Goal: Information Seeking & Learning: Learn about a topic

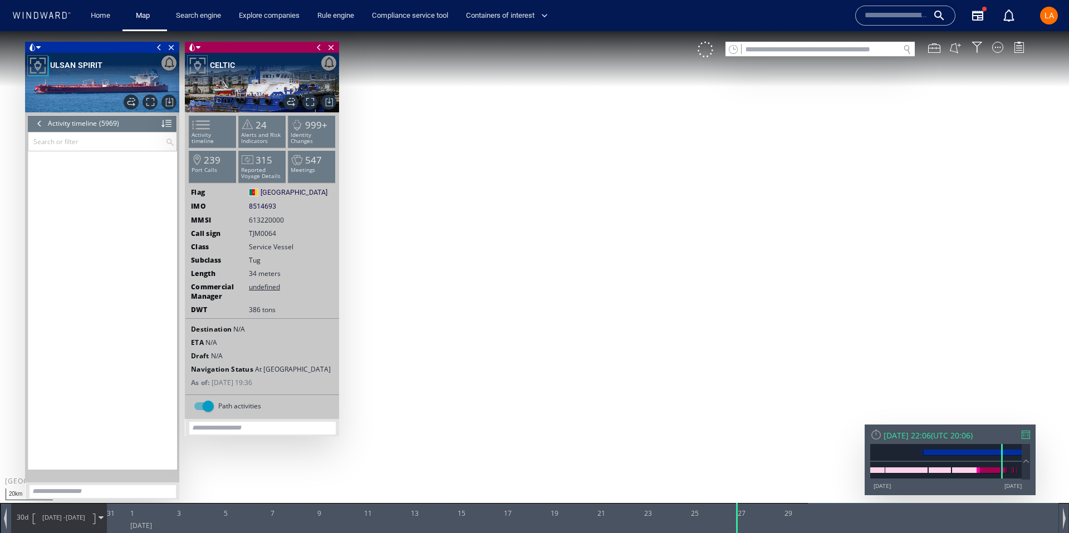
scroll to position [163538, 0]
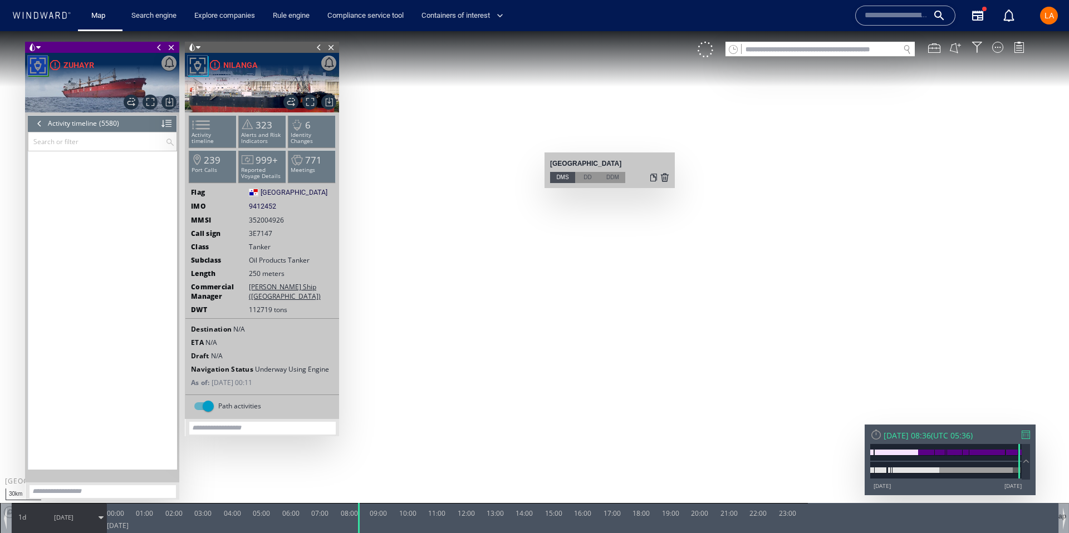
click at [849, 48] on input "text" at bounding box center [820, 49] width 158 height 15
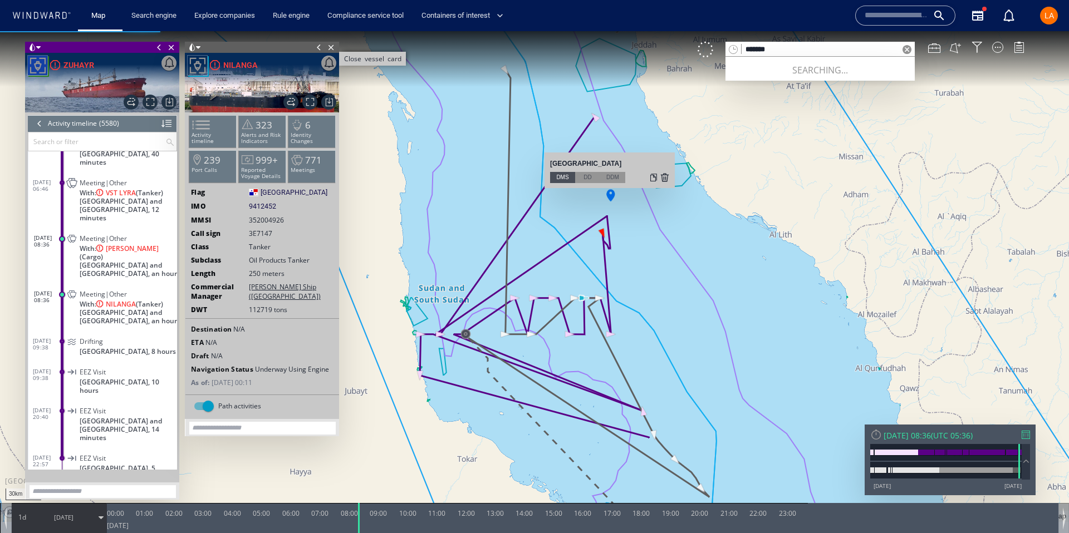
type input "*******"
drag, startPoint x: 331, startPoint y: 49, endPoint x: 282, endPoint y: 51, distance: 49.0
click at [328, 49] on span "Close vessel card" at bounding box center [331, 47] width 12 height 11
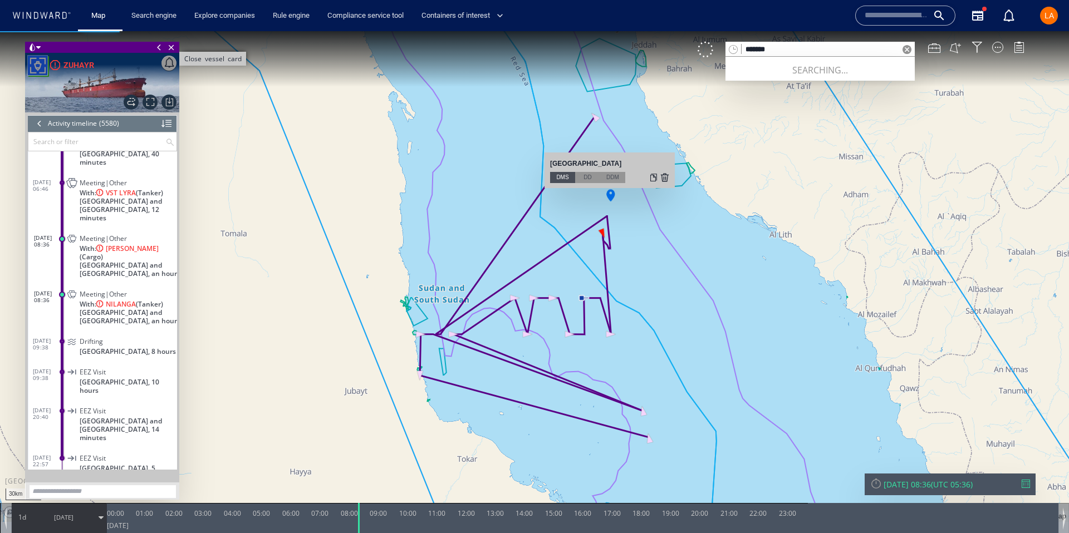
click at [171, 49] on span "Close vessel card" at bounding box center [171, 47] width 12 height 11
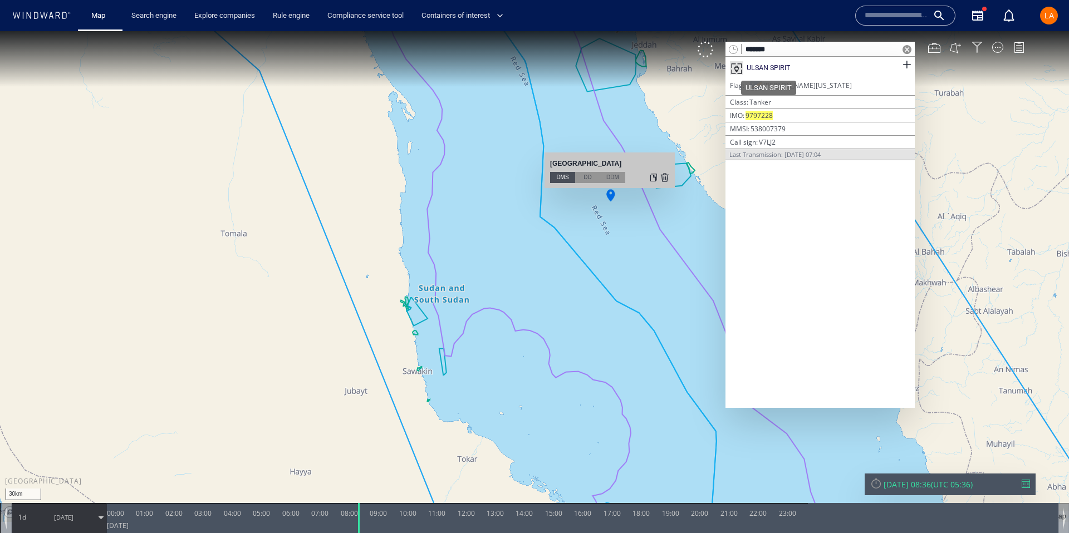
click at [760, 67] on div "ULSAN SPIRIT" at bounding box center [767, 68] width 43 height 10
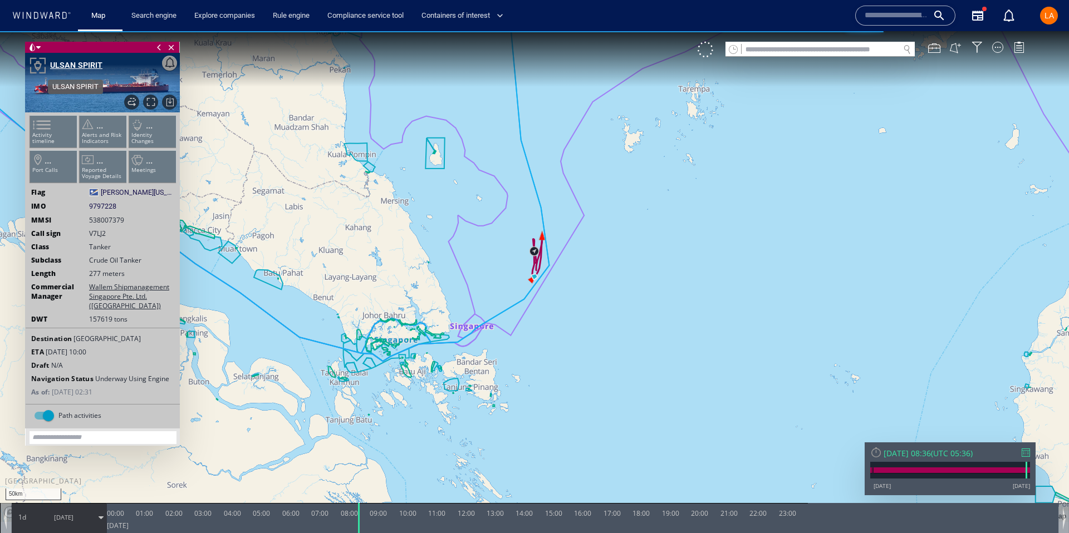
click at [71, 68] on div "ULSAN SPIRIT" at bounding box center [76, 64] width 52 height 13
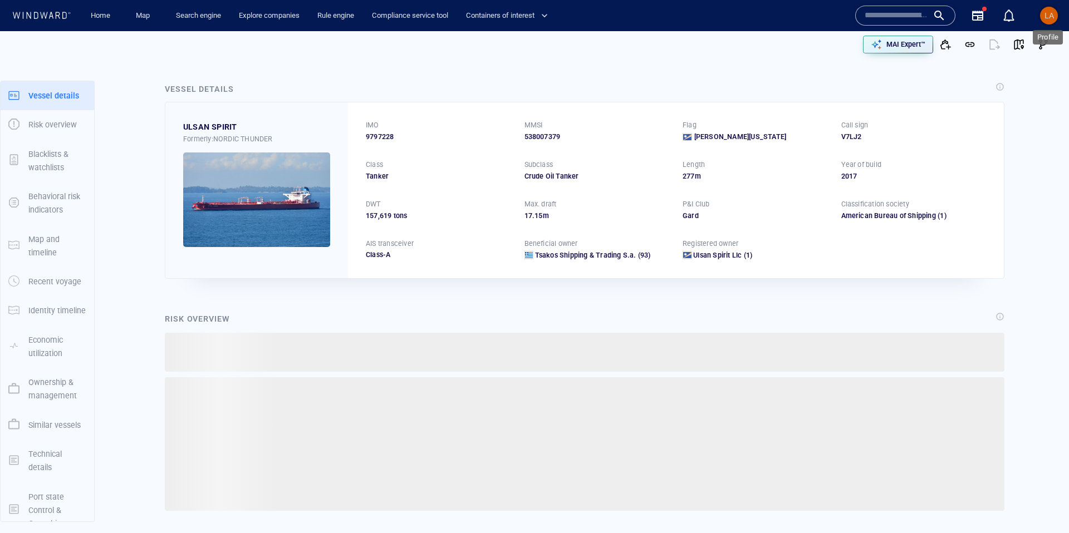
click at [1049, 9] on div "LA" at bounding box center [1048, 15] width 9 height 13
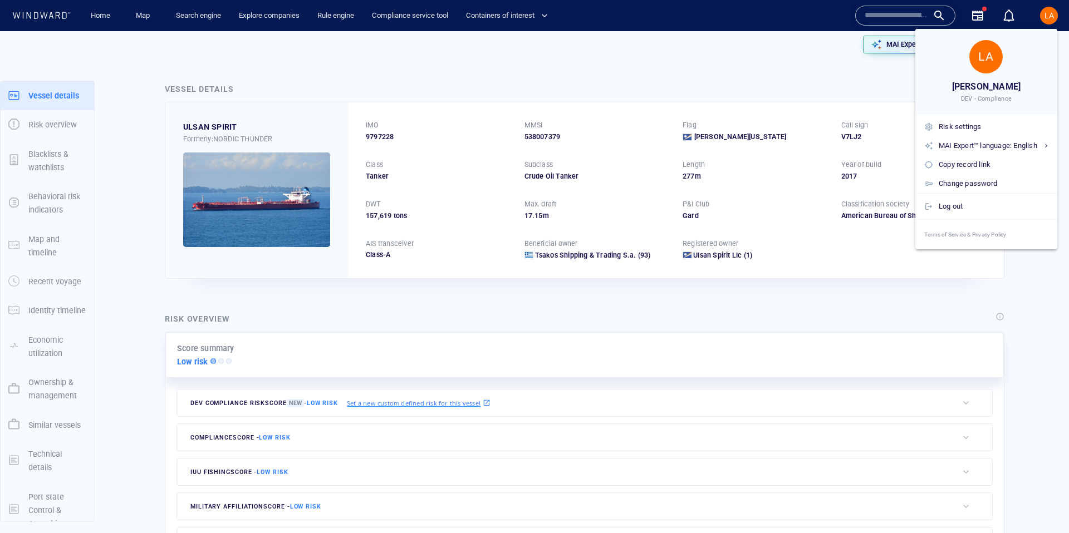
click at [1049, 8] on div at bounding box center [534, 266] width 1069 height 533
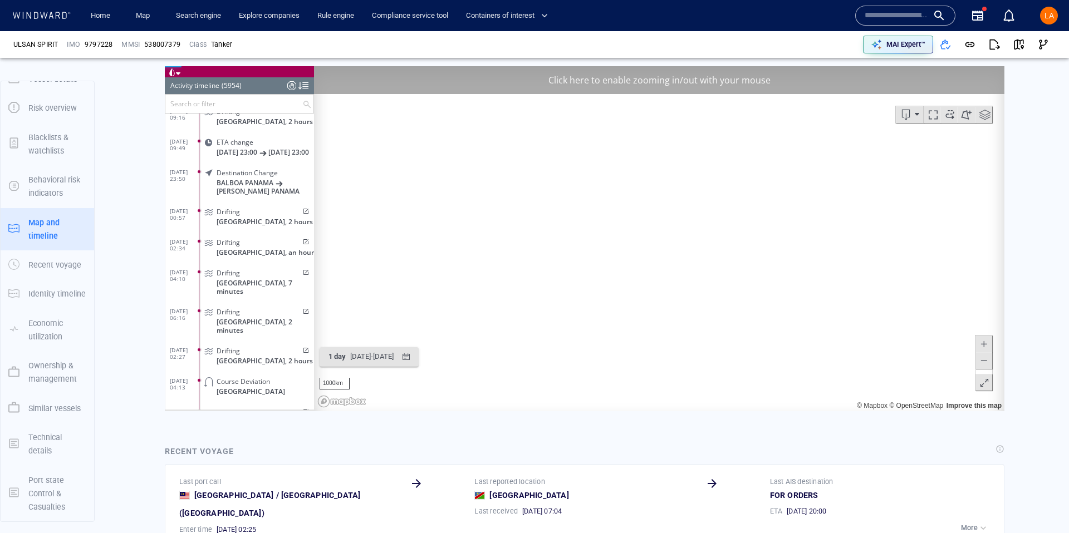
scroll to position [181981, 0]
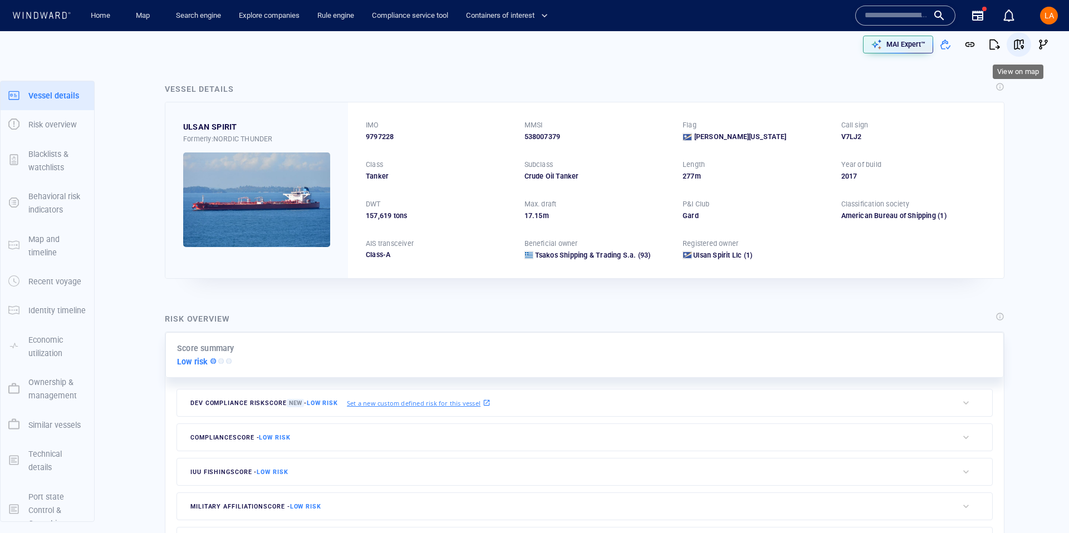
click at [1016, 41] on span "button" at bounding box center [1018, 44] width 11 height 11
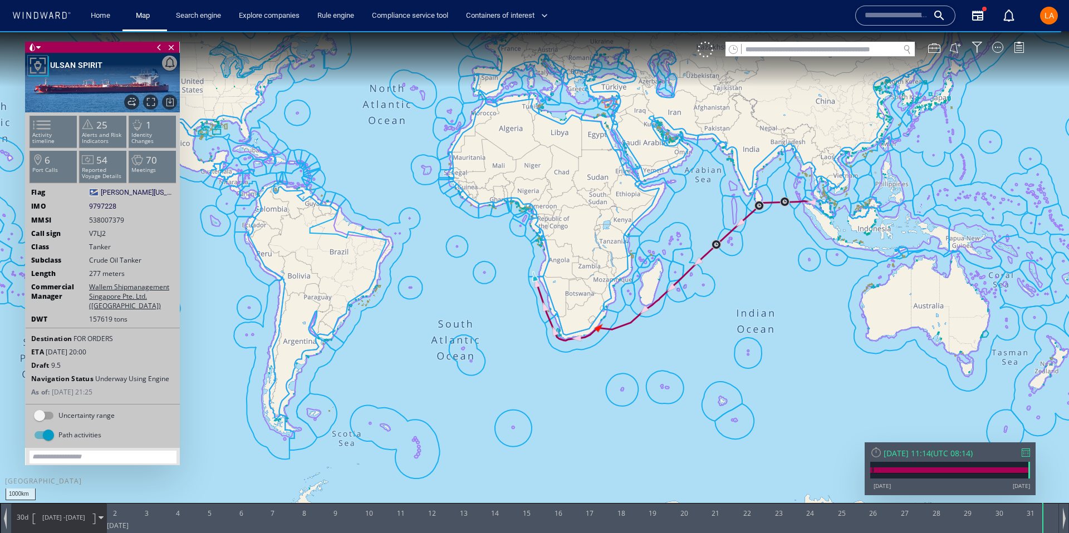
click at [917, 453] on div "Sun 31/08/2025 11:14" at bounding box center [906, 453] width 47 height 11
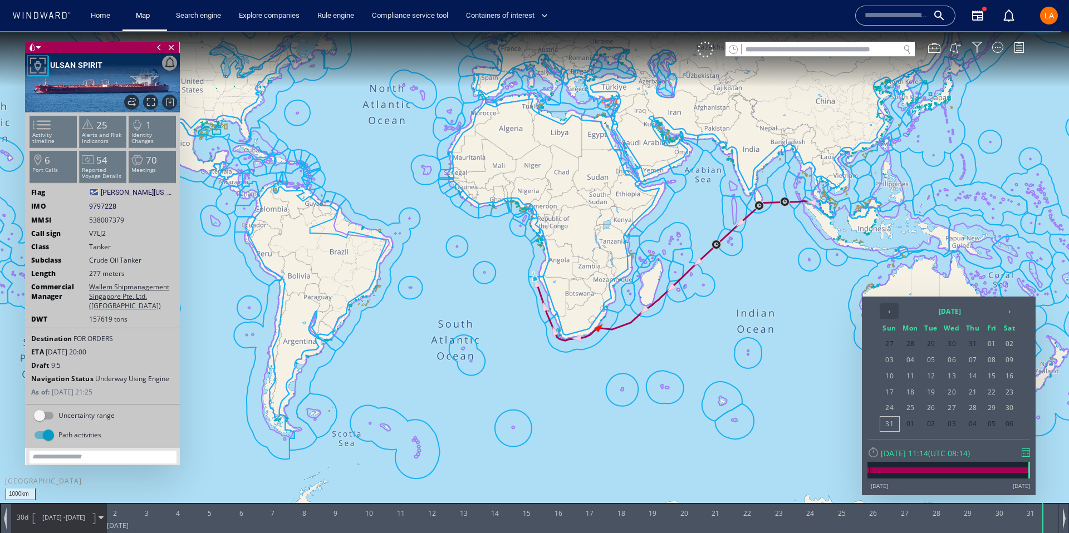
click at [887, 310] on th "‹" at bounding box center [888, 311] width 19 height 16
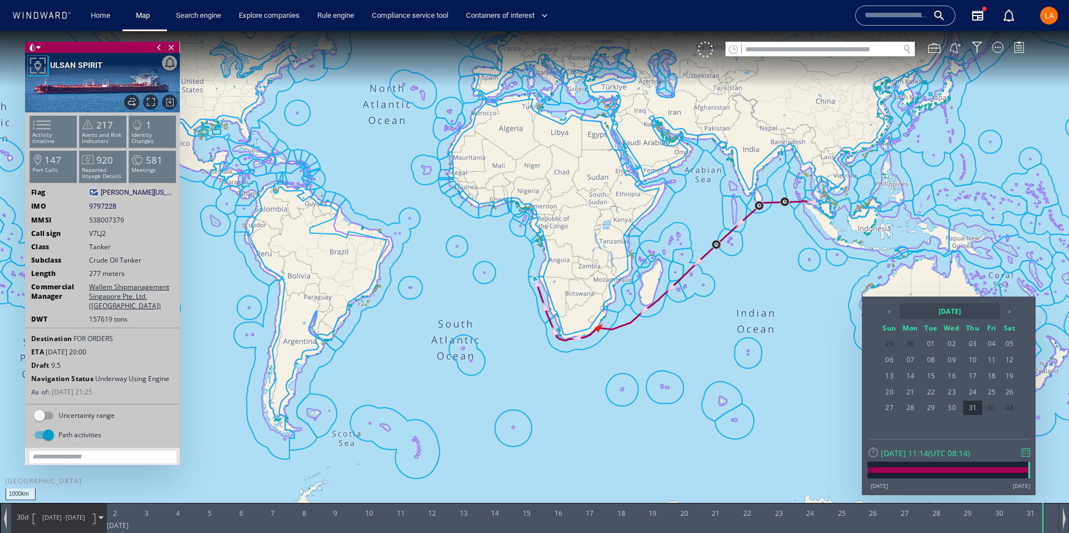
click at [969, 314] on th "2025 July" at bounding box center [950, 311] width 100 height 16
click at [884, 307] on th "‹" at bounding box center [890, 311] width 17 height 16
click at [911, 341] on span "Jan" at bounding box center [899, 338] width 27 height 30
click at [1005, 389] on span "27" at bounding box center [1009, 392] width 17 height 14
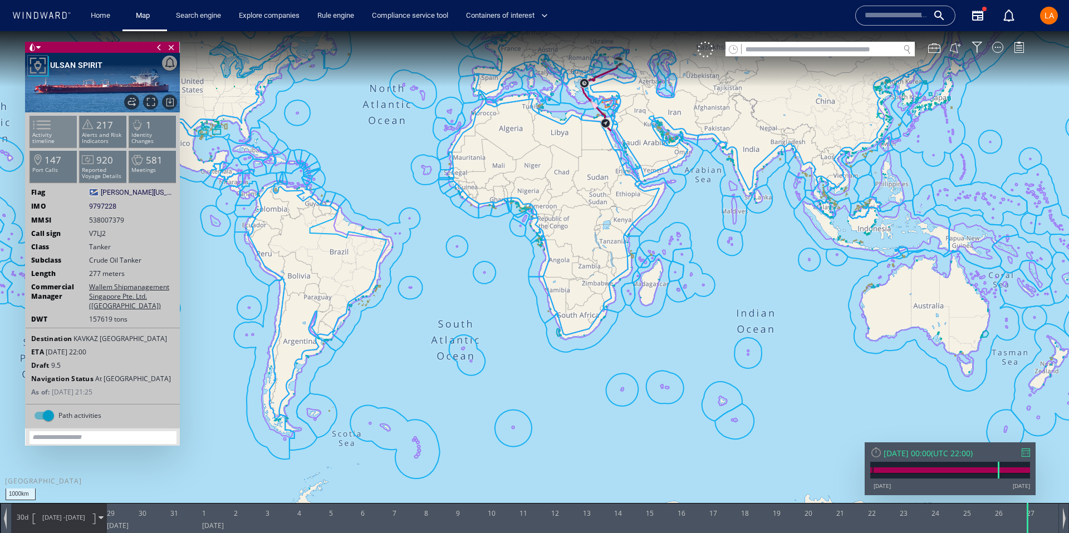
click at [43, 133] on span at bounding box center [35, 125] width 17 height 16
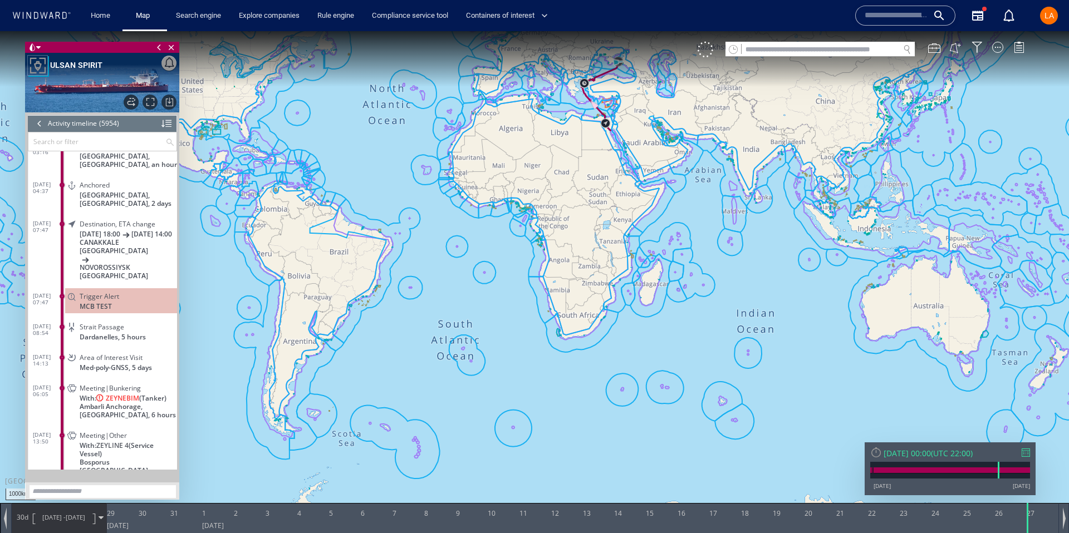
scroll to position [162389, 0]
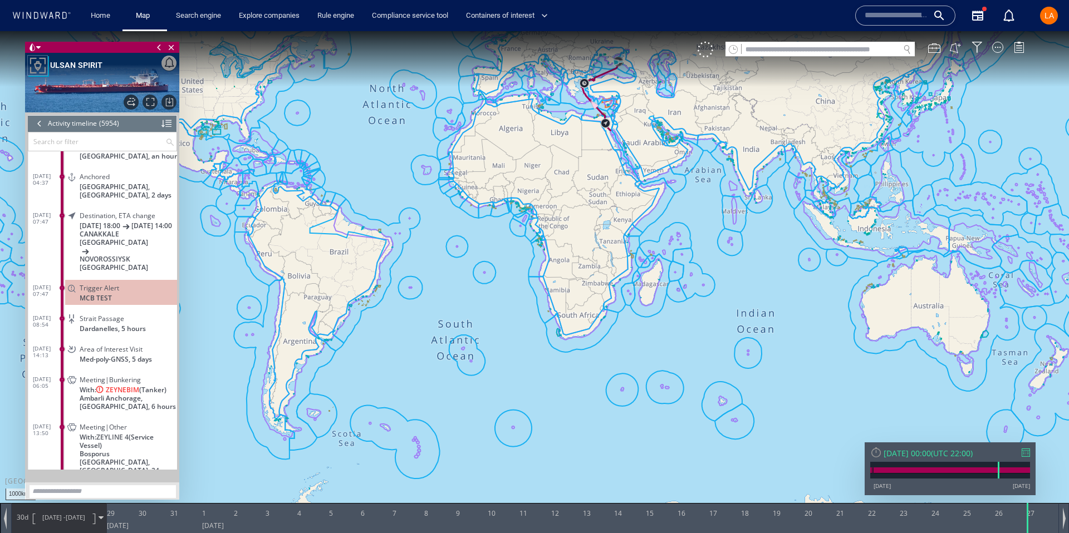
click at [79, 384] on div "Meeting|Bunkering With: ZEYNEBIM (Tanker) Ambarli Anchorage, Türkiye, 6 hours" at bounding box center [121, 393] width 112 height 42
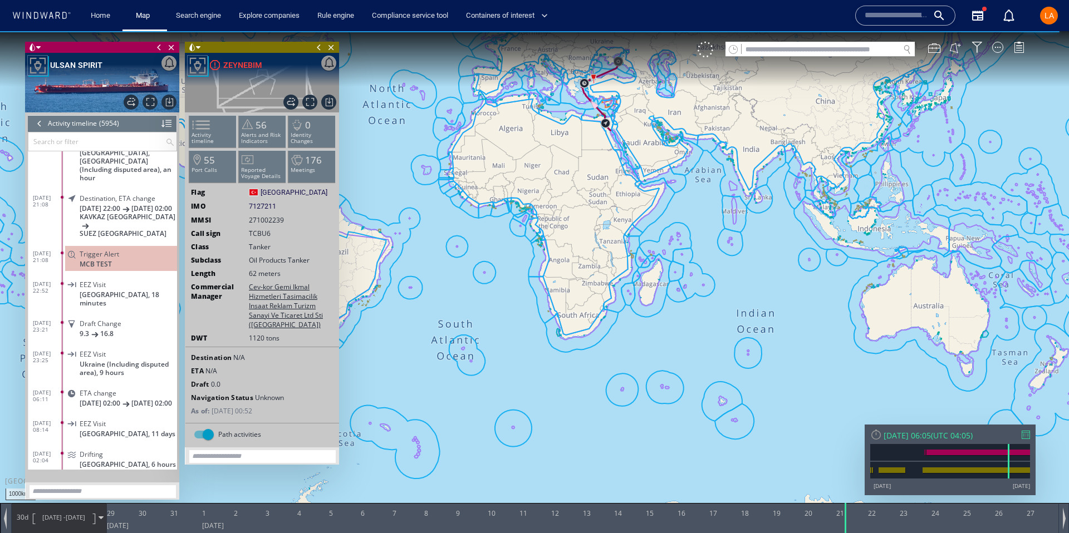
scroll to position [163122, 0]
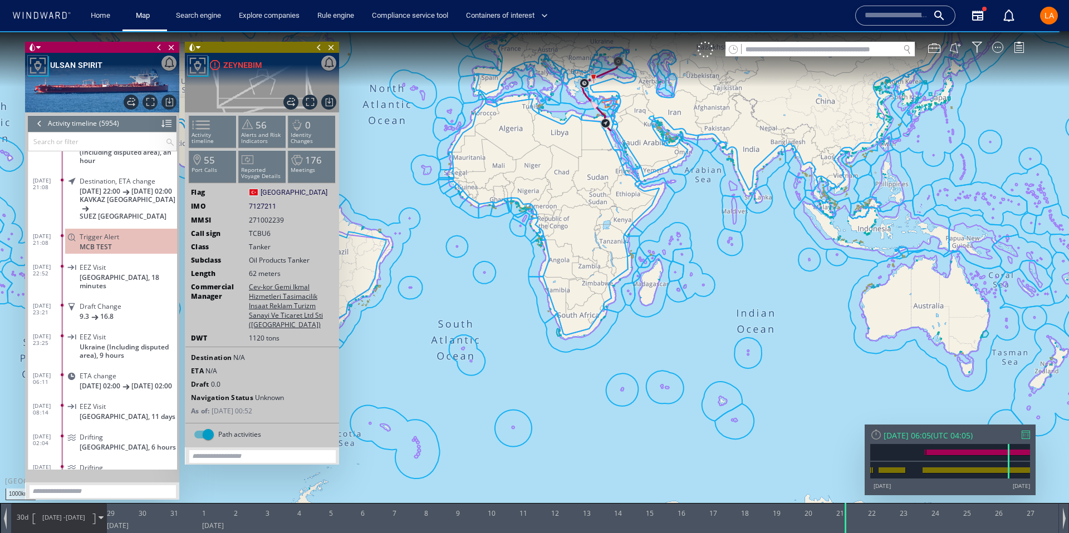
click at [89, 273] on span "Russia, 18 minutes" at bounding box center [128, 281] width 97 height 17
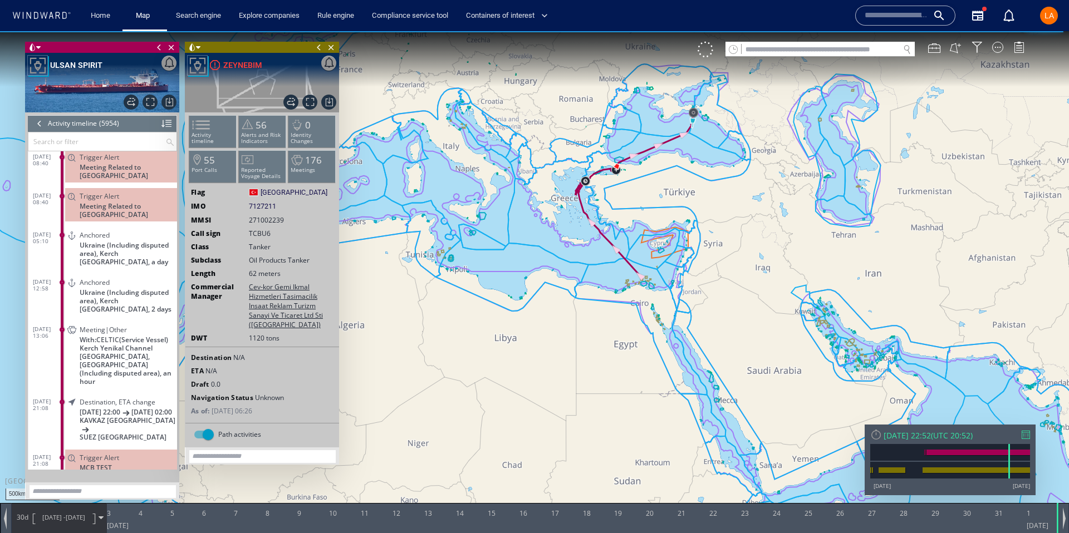
scroll to position [162955, 0]
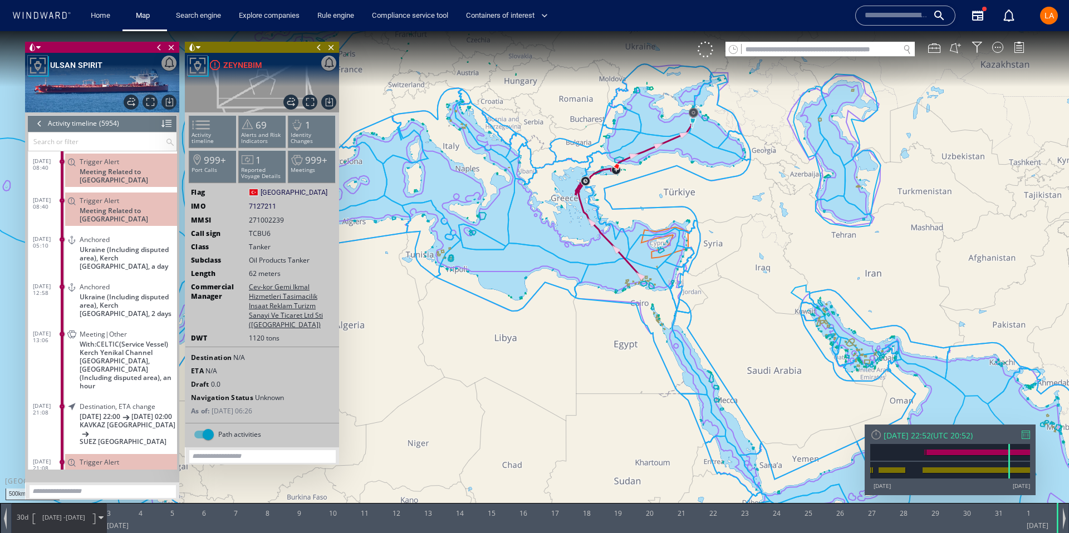
click at [91, 253] on span "Ukraine (Including disputed area), Kerch Yenikal Channel South East, a day" at bounding box center [128, 257] width 97 height 25
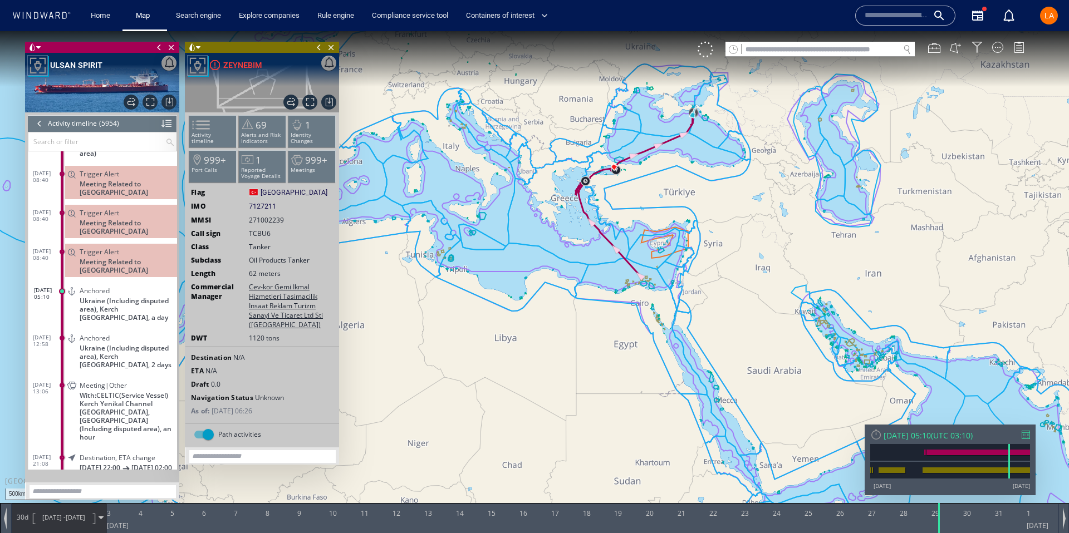
scroll to position [162911, 0]
click at [102, 266] on span "Meeting Related to Russia_General" at bounding box center [128, 267] width 97 height 17
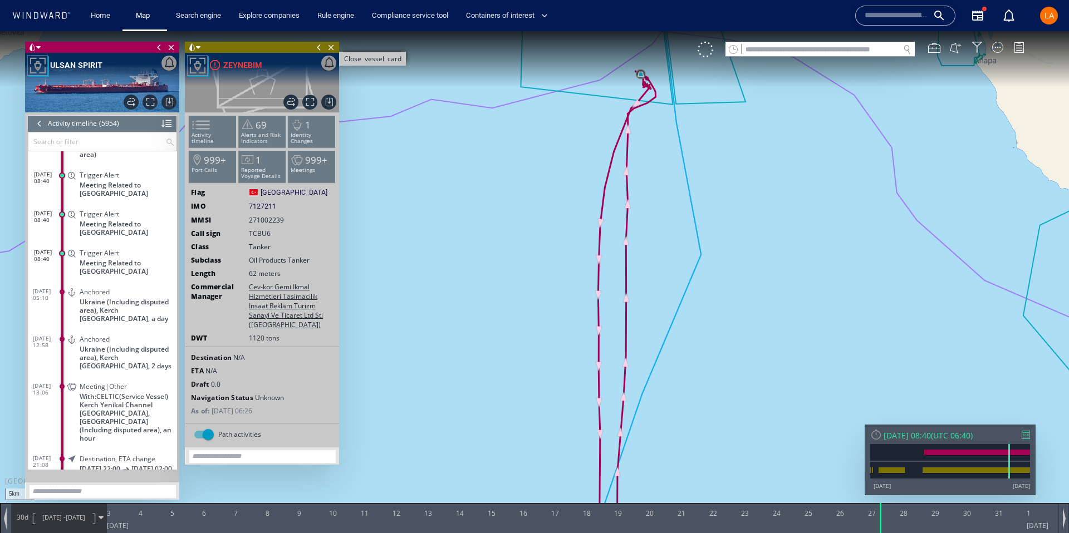
click at [330, 47] on span "Close vessel card" at bounding box center [331, 47] width 12 height 11
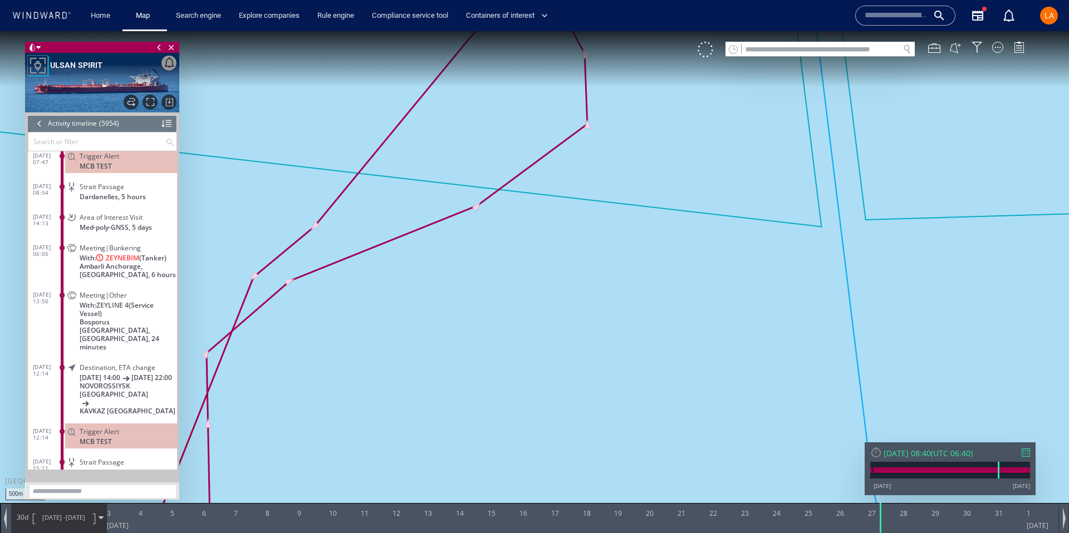
click at [75, 254] on div "Meeting|Bunkering With: ZEYNEBIM (Tanker) Ambarli Anchorage, Türkiye, 6 hours" at bounding box center [121, 261] width 112 height 42
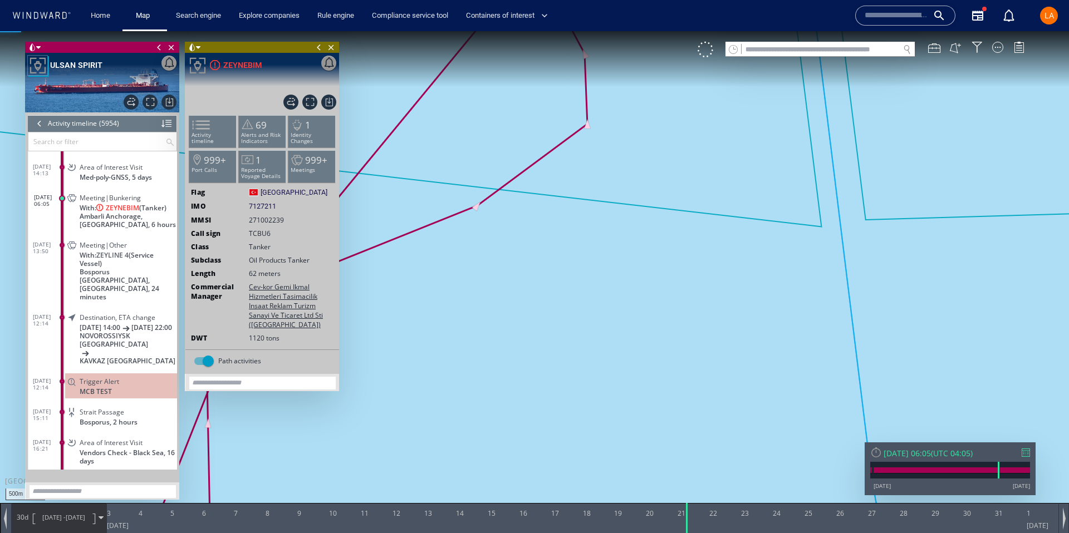
scroll to position [162531, 0]
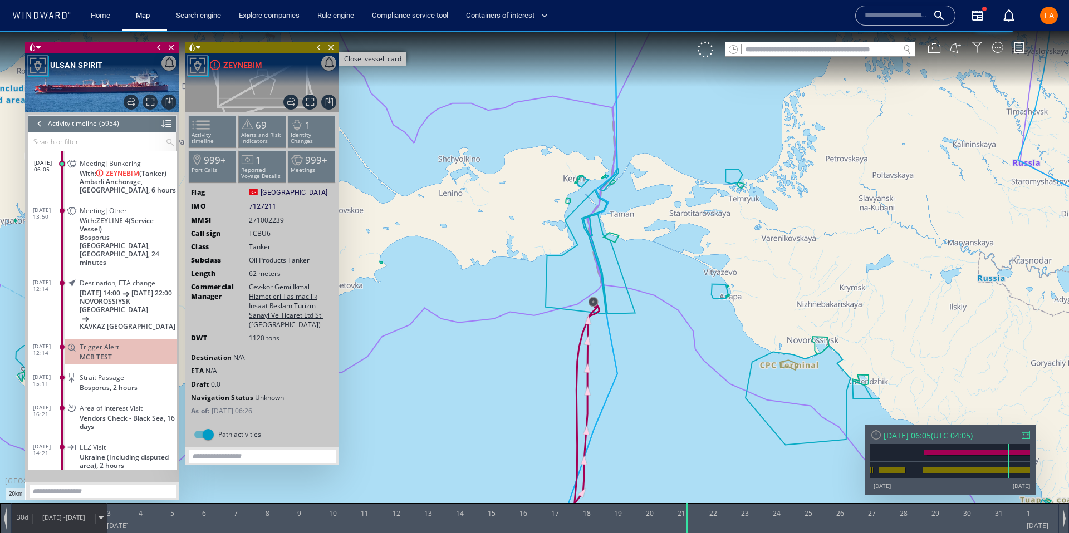
click at [333, 45] on span "Close vessel card" at bounding box center [331, 47] width 12 height 11
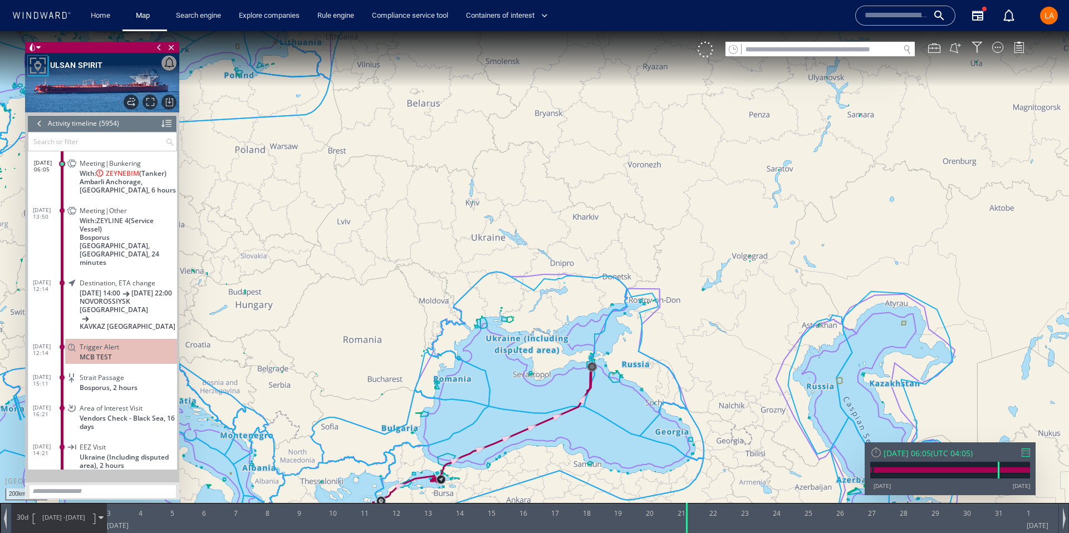
drag, startPoint x: 450, startPoint y: 481, endPoint x: 455, endPoint y: 422, distance: 59.8
click at [455, 422] on canvas "Map" at bounding box center [534, 276] width 1069 height 491
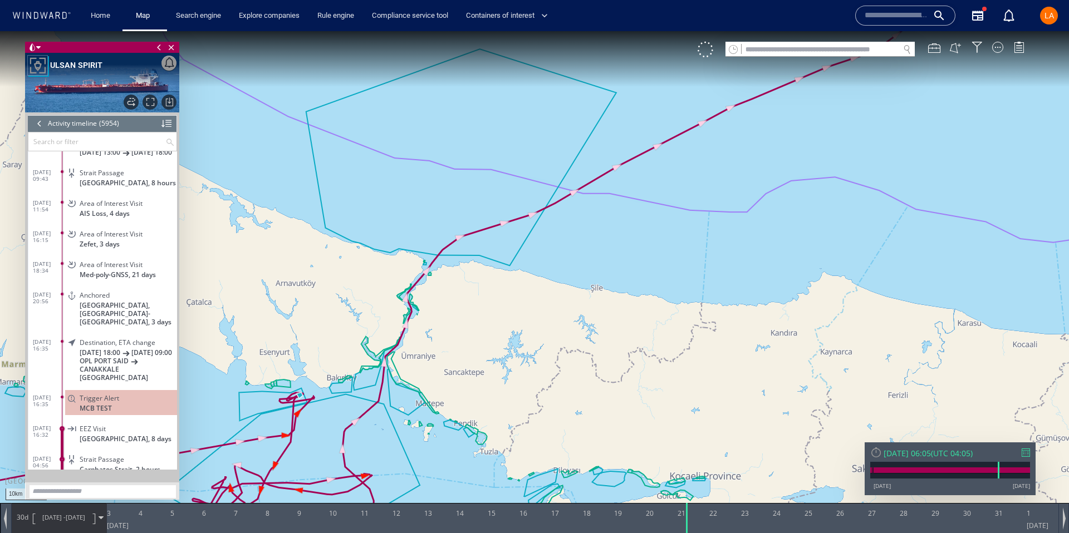
scroll to position [161716, 0]
click at [792, 45] on input "text" at bounding box center [820, 49] width 158 height 15
paste input "*******"
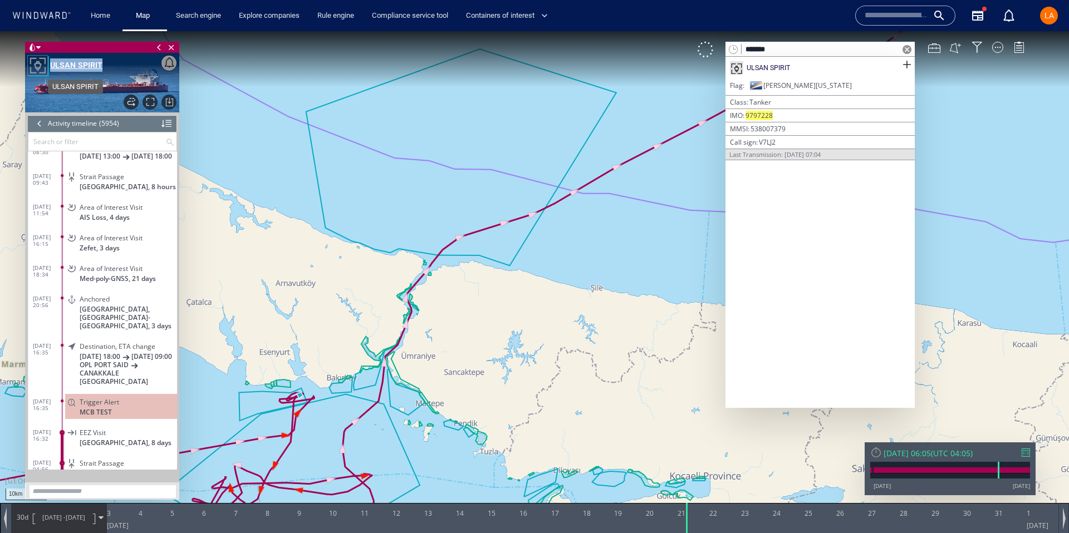
drag, startPoint x: 114, startPoint y: 66, endPoint x: 100, endPoint y: 64, distance: 14.1
click at [100, 64] on div "Export data Export path positions... Export property changes... Generate vessel…" at bounding box center [102, 83] width 154 height 60
copy div "Export data Export path positions... Export property changes... Generate vessel…"
click at [864, 44] on input "*******" at bounding box center [820, 49] width 158 height 15
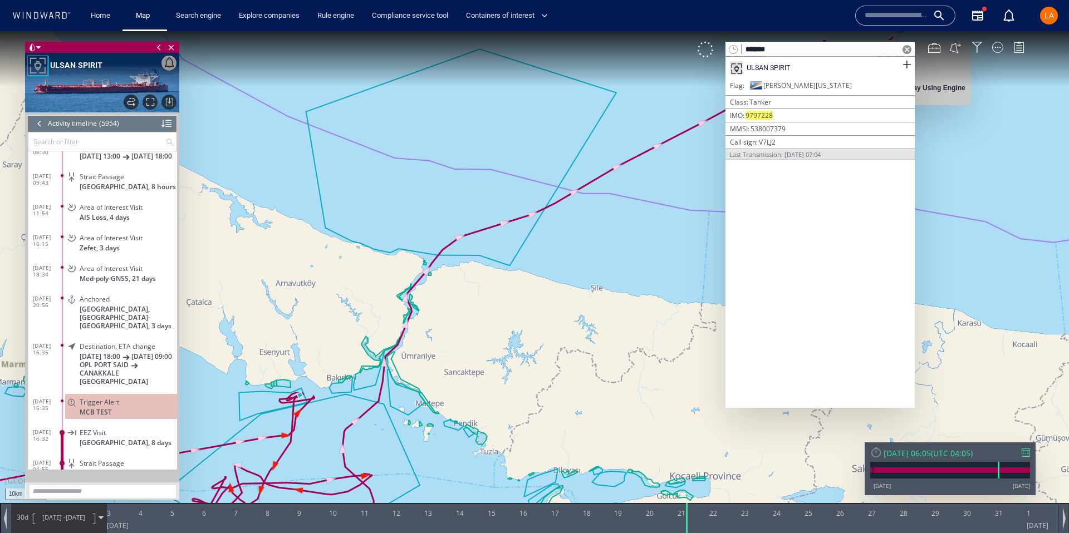
paste input "text"
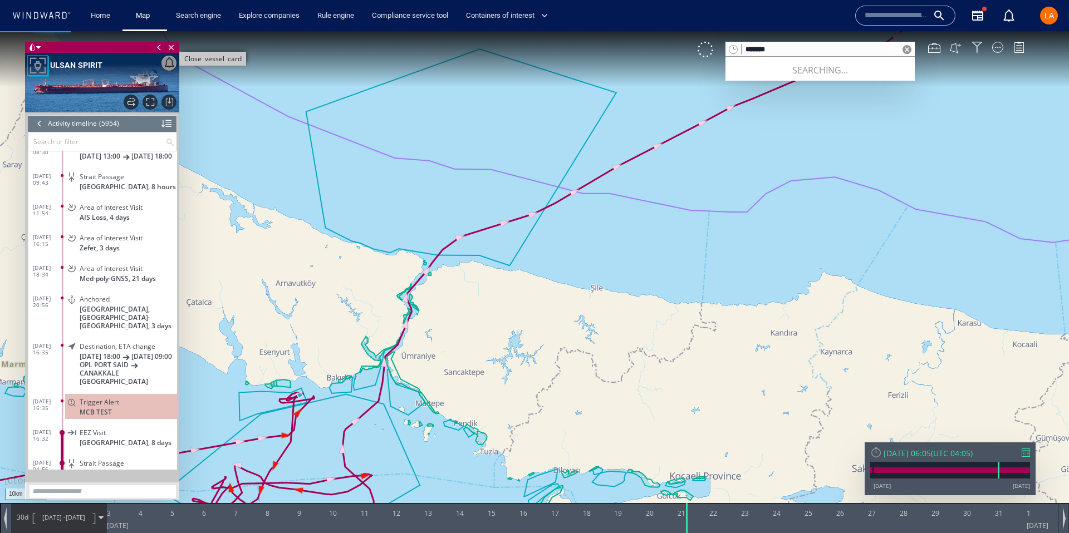
type input "*******"
click at [173, 45] on span "Close vessel card" at bounding box center [171, 47] width 12 height 11
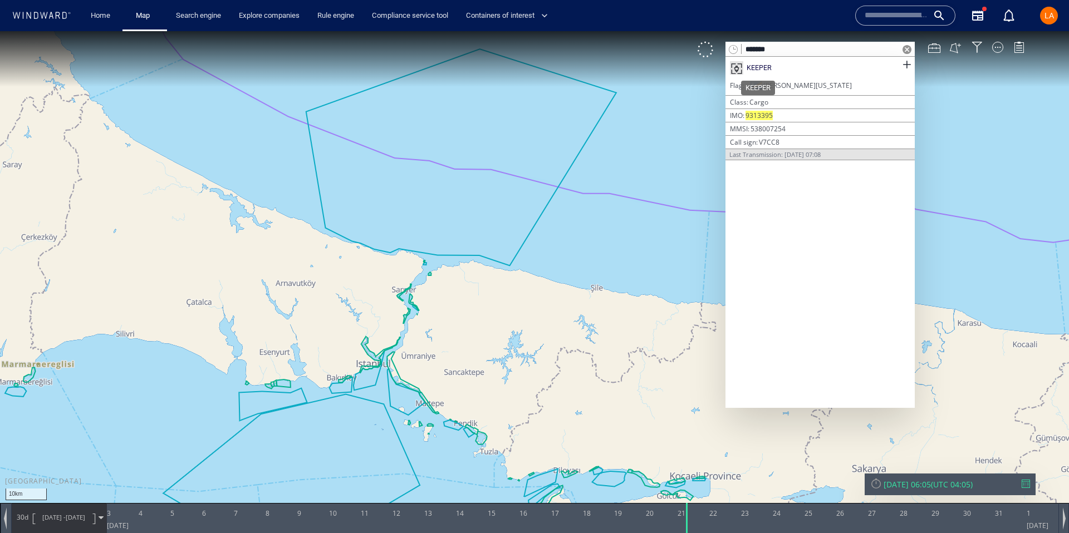
click at [751, 69] on div "KEEPER" at bounding box center [758, 68] width 25 height 10
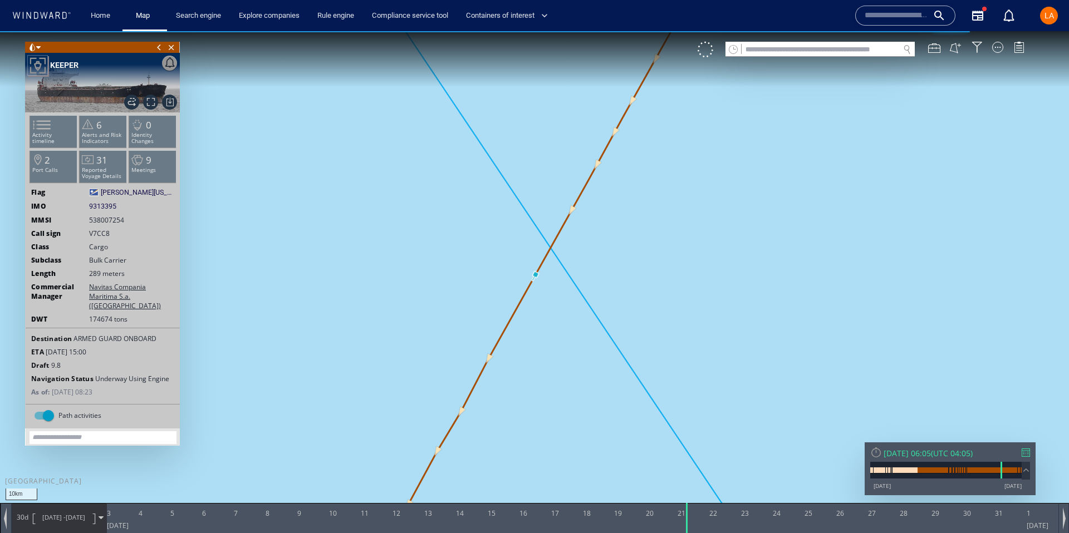
click at [927, 455] on div "Sun 21/01/2024 06:05" at bounding box center [906, 453] width 47 height 11
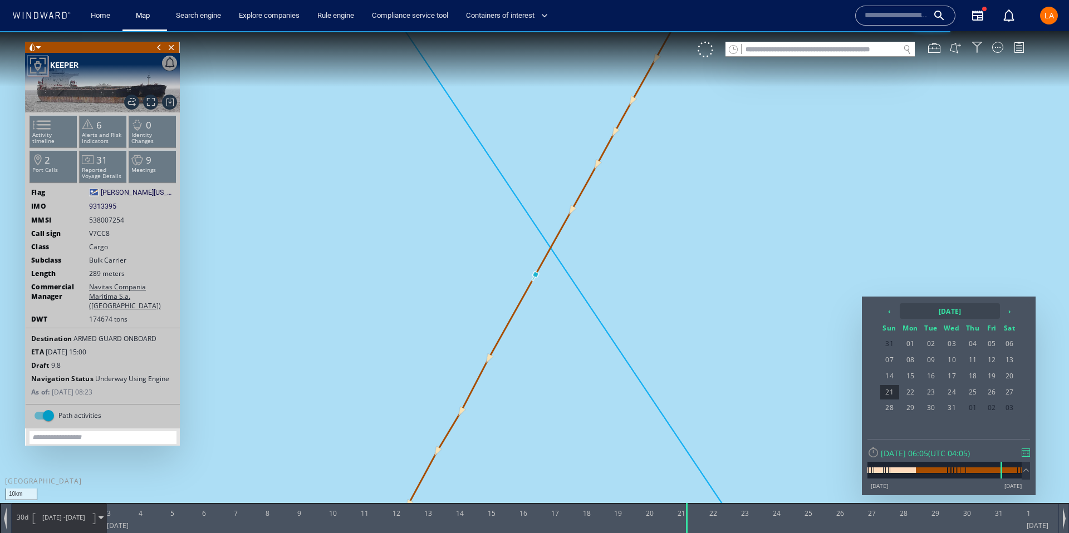
click at [952, 306] on th "2024 January" at bounding box center [950, 311] width 100 height 16
click at [1004, 311] on th "›" at bounding box center [995, 311] width 17 height 16
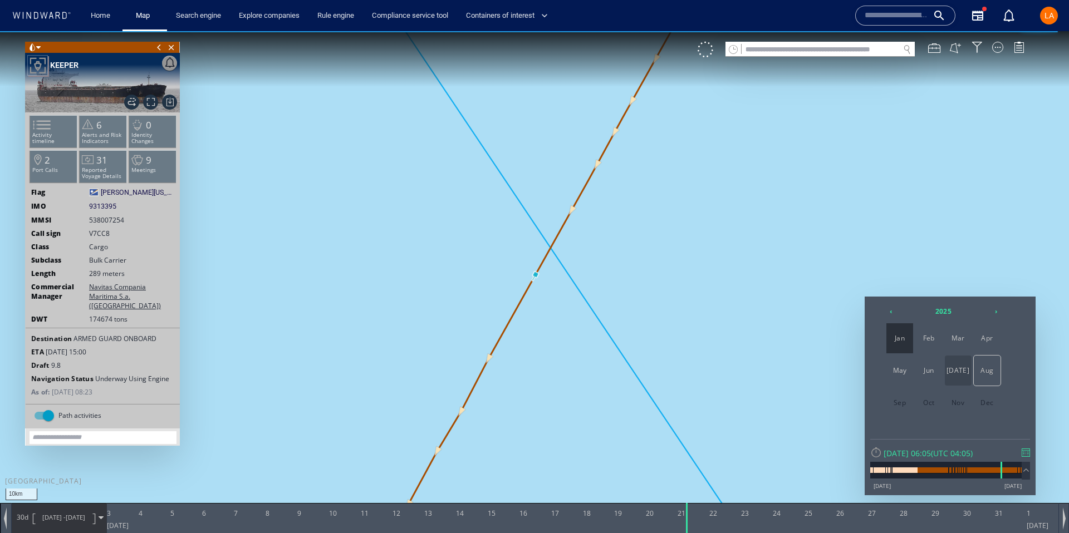
click at [967, 376] on span "Jul" at bounding box center [958, 371] width 27 height 30
click at [952, 404] on span "30" at bounding box center [951, 408] width 21 height 14
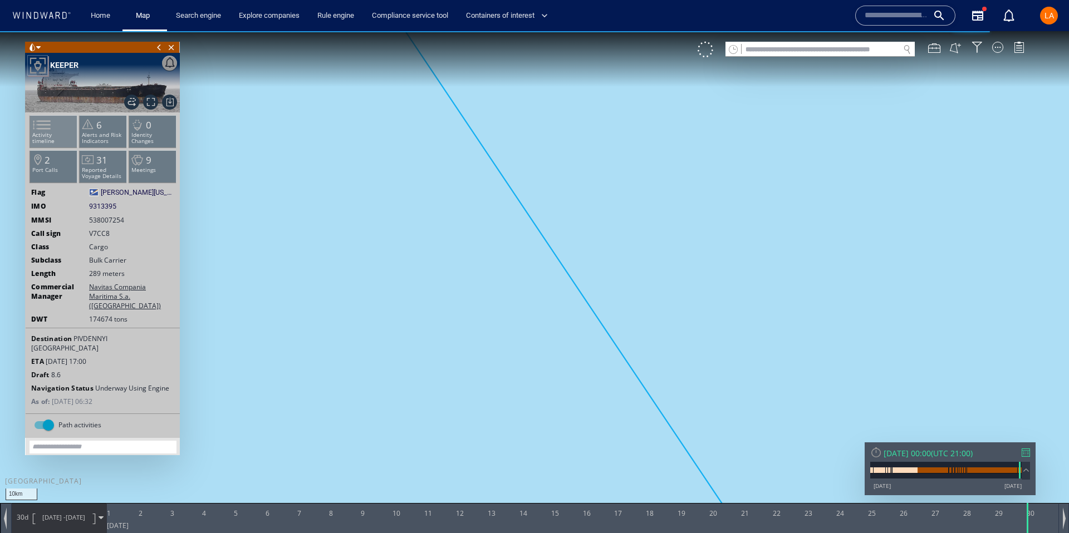
click at [40, 133] on span at bounding box center [35, 125] width 17 height 16
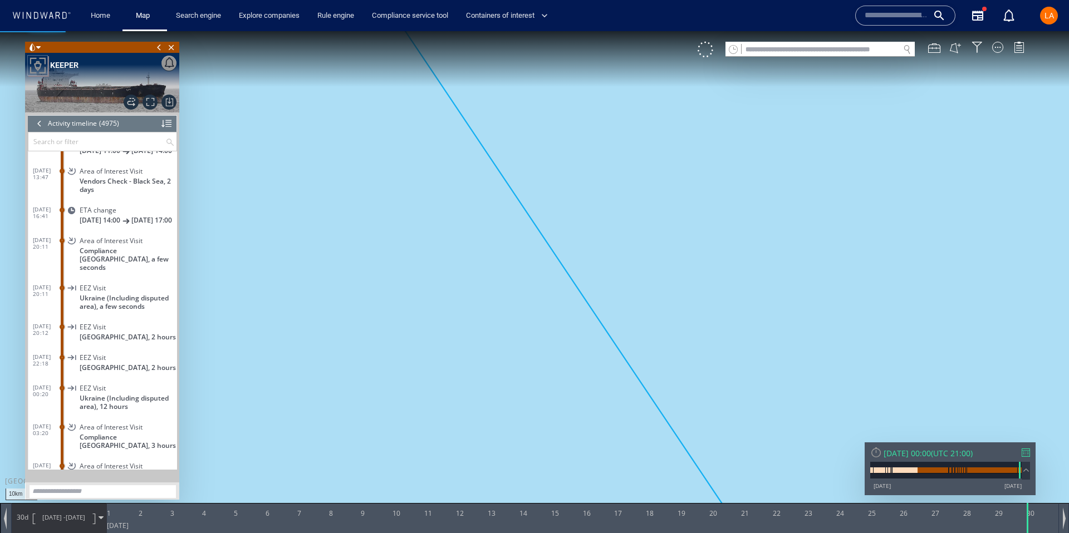
scroll to position [147172, 0]
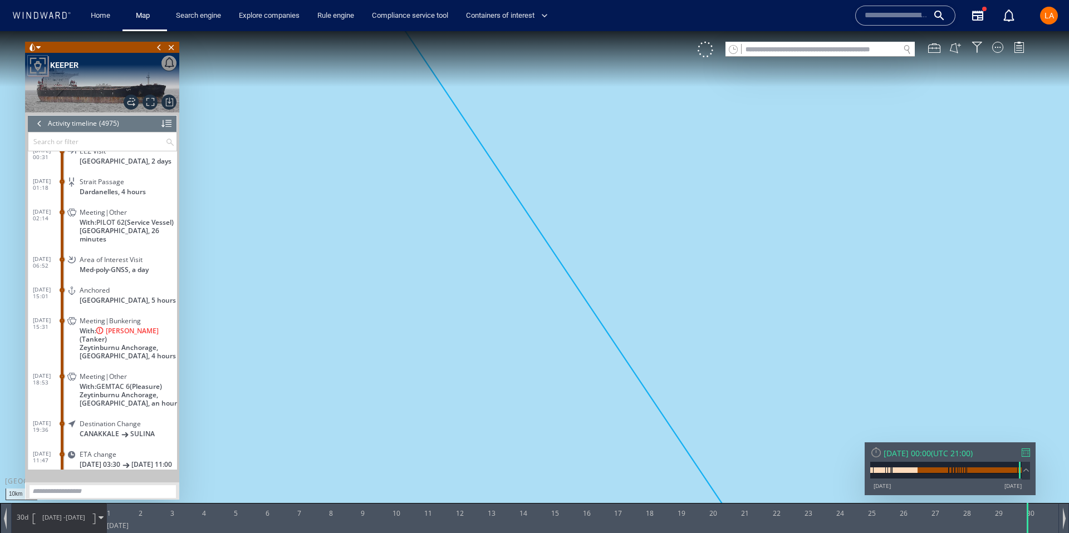
scroll to position [146766, 0]
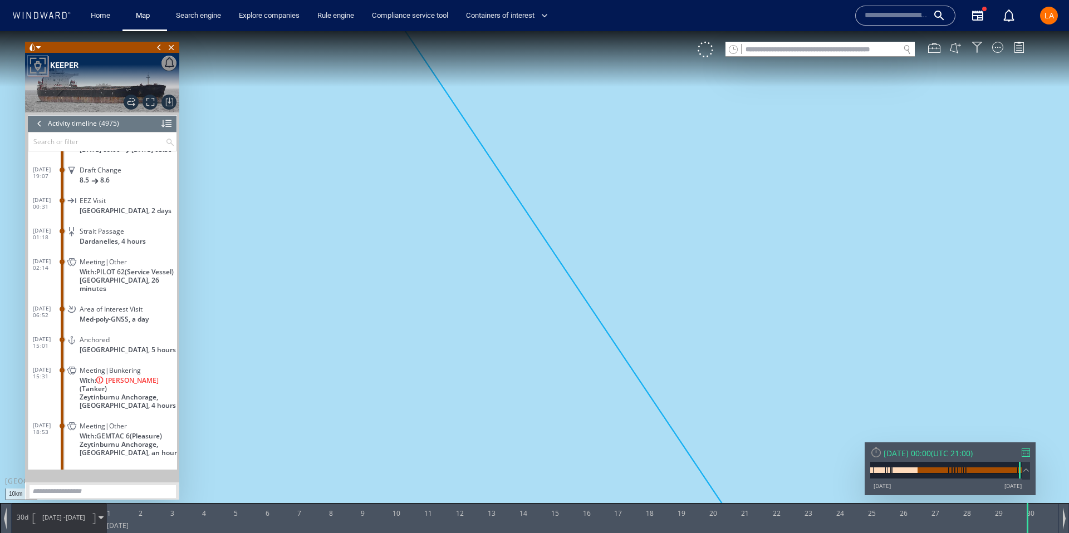
click at [43, 389] on dl "[DATE] 15:31 Meeting|Bunkering With: [PERSON_NAME] (Tanker) Zeytinburnu Anchora…" at bounding box center [105, 386] width 144 height 56
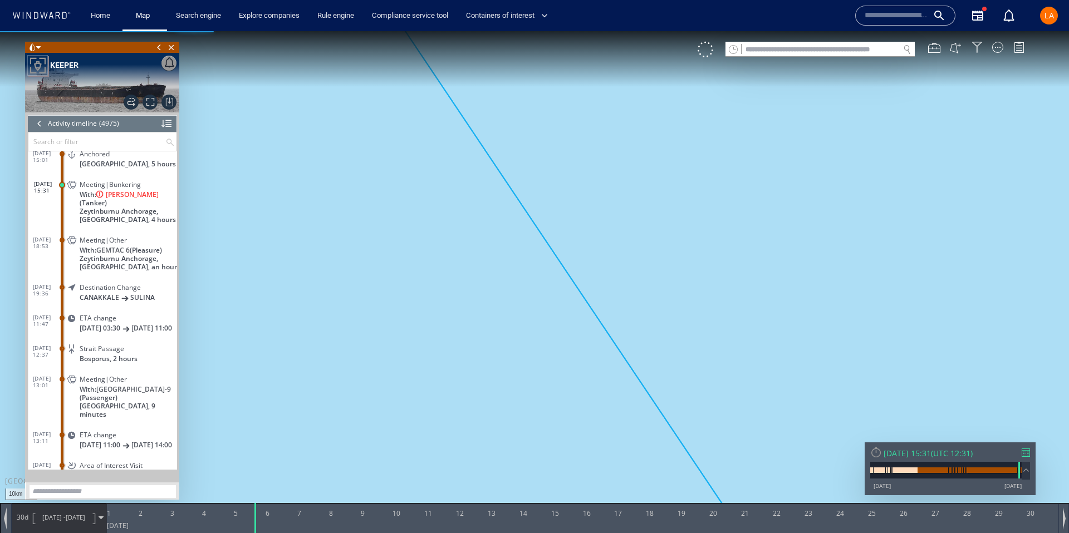
scroll to position [147014, 0]
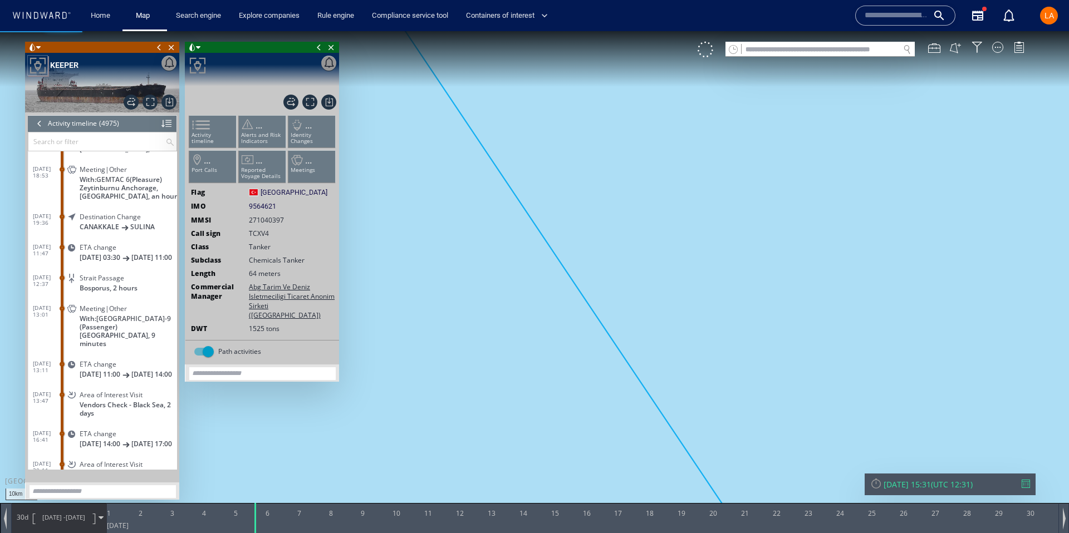
scroll to position [146948, 0]
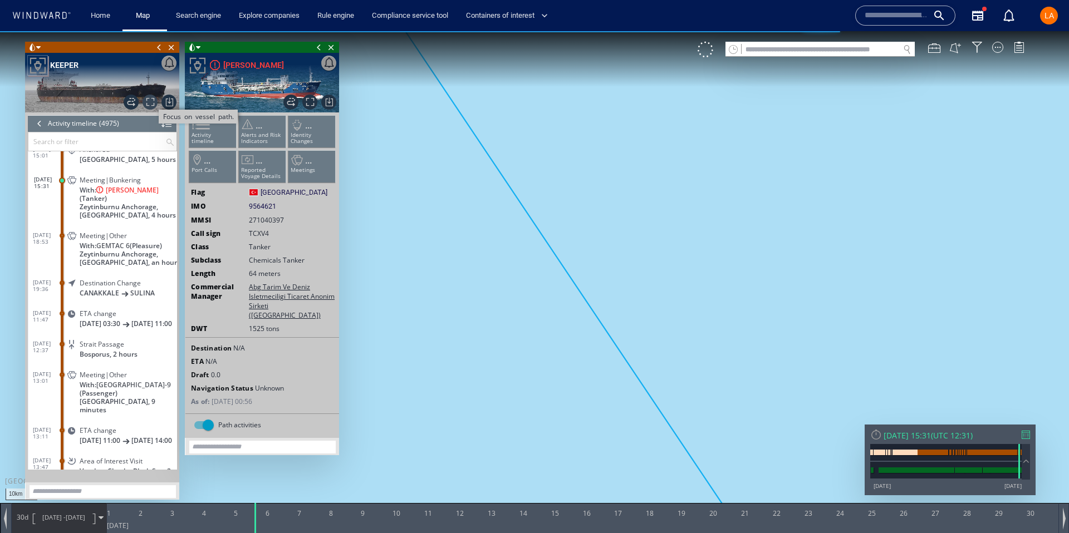
click at [147, 104] on span "Focus on vessel path." at bounding box center [149, 102] width 15 height 15
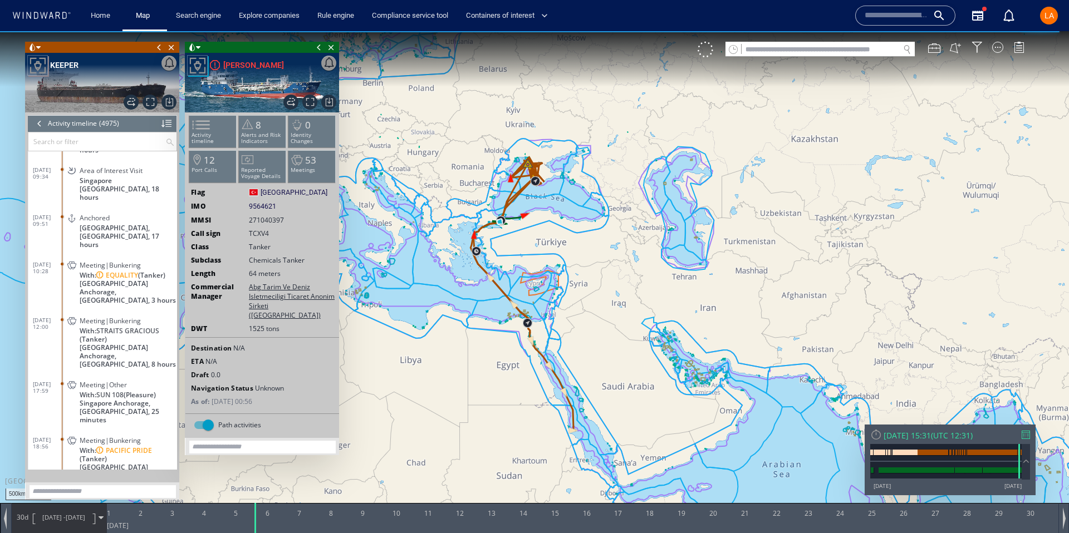
scroll to position [151183, 0]
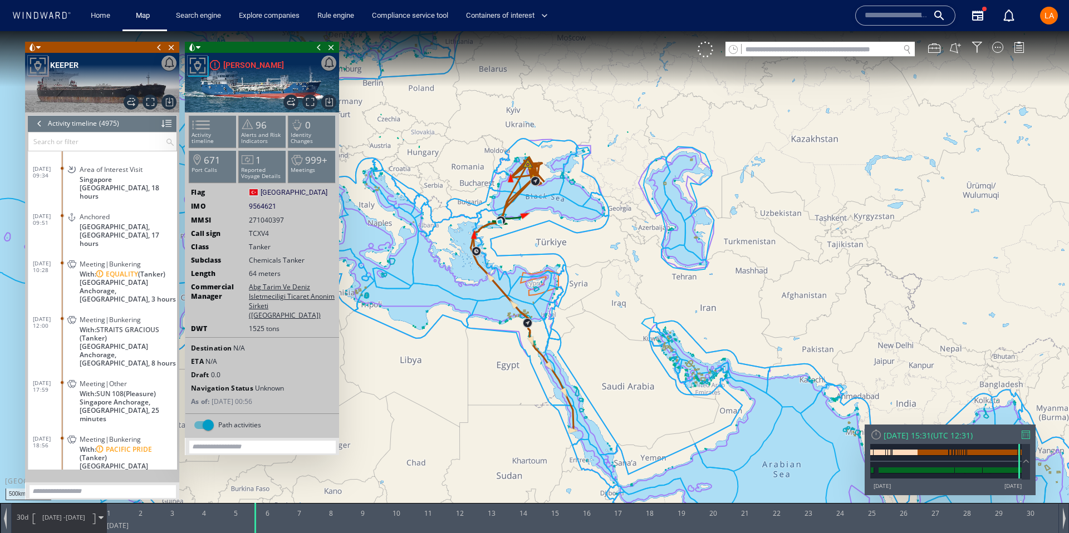
click at [69, 140] on input "text" at bounding box center [96, 141] width 137 height 18
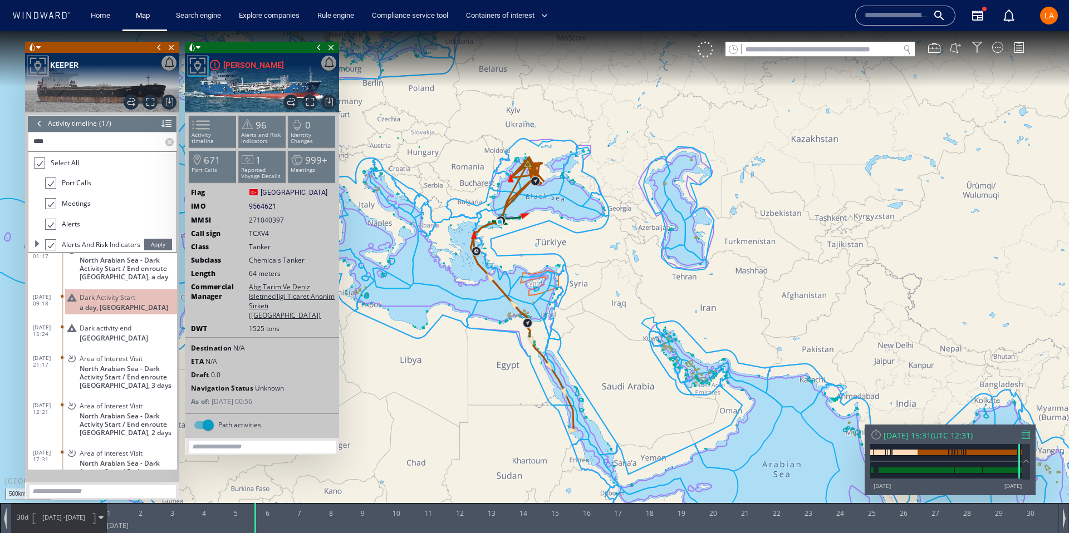
scroll to position [465, 0]
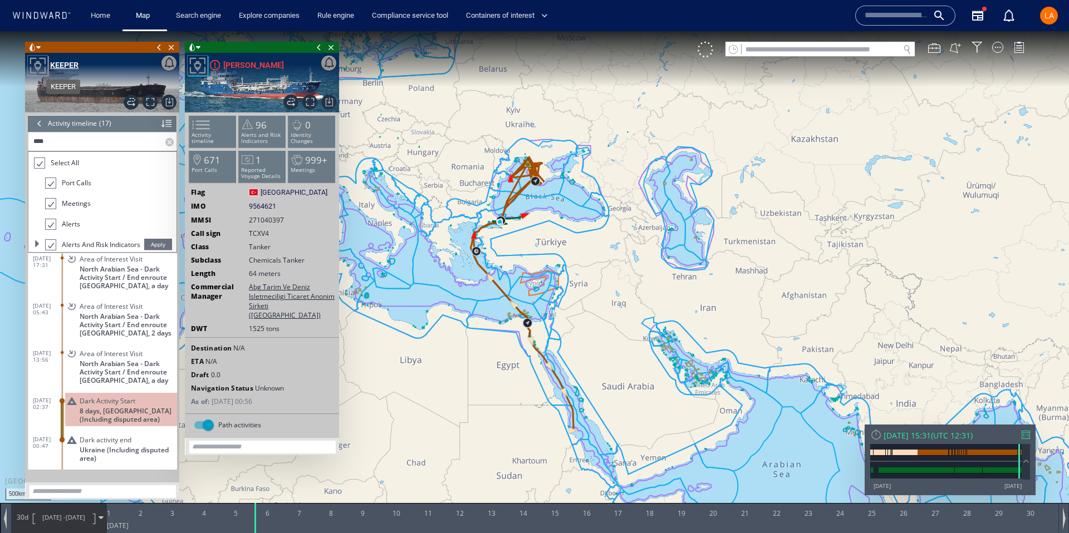
type input "****"
click at [58, 68] on div "KEEPER" at bounding box center [64, 64] width 28 height 13
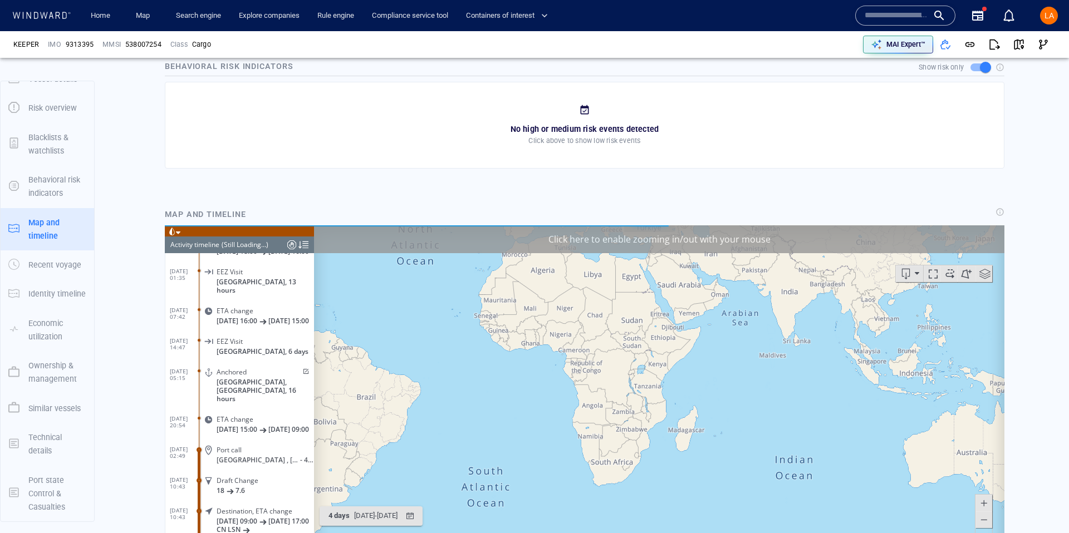
scroll to position [7458, 0]
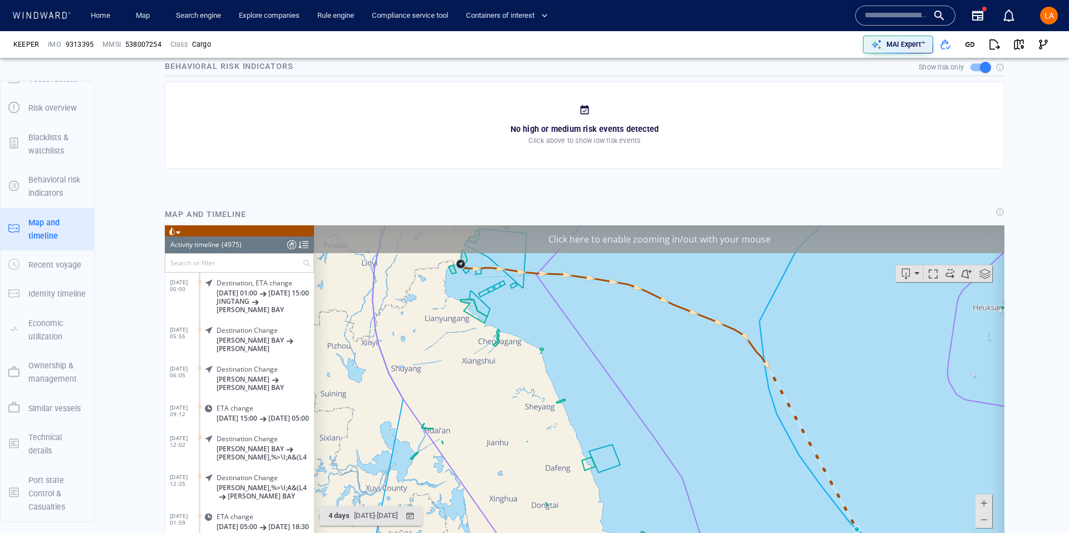
scroll to position [7458, 0]
click at [914, 17] on input "text" at bounding box center [895, 15] width 63 height 17
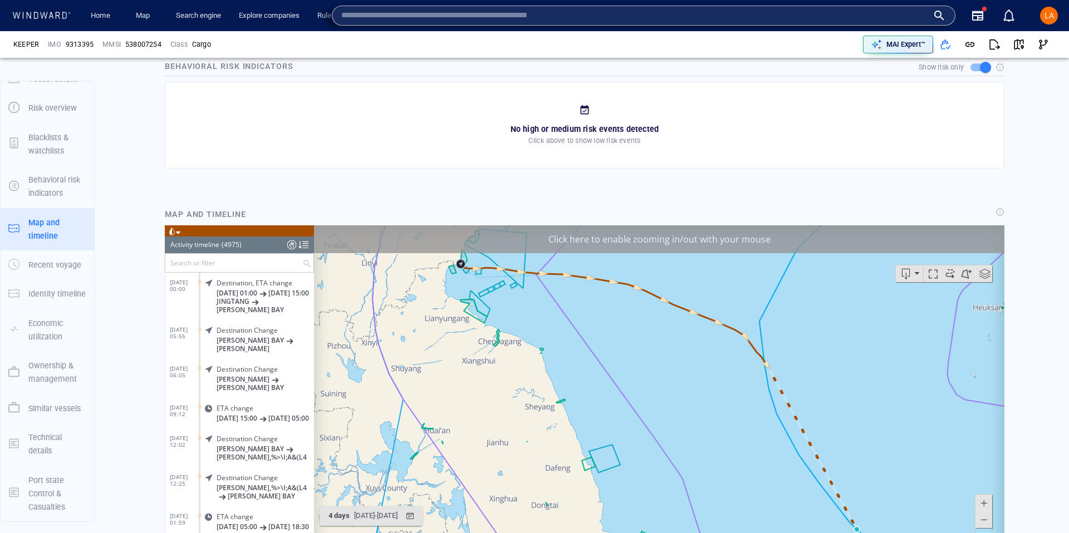
paste input "*******"
type input "*******"
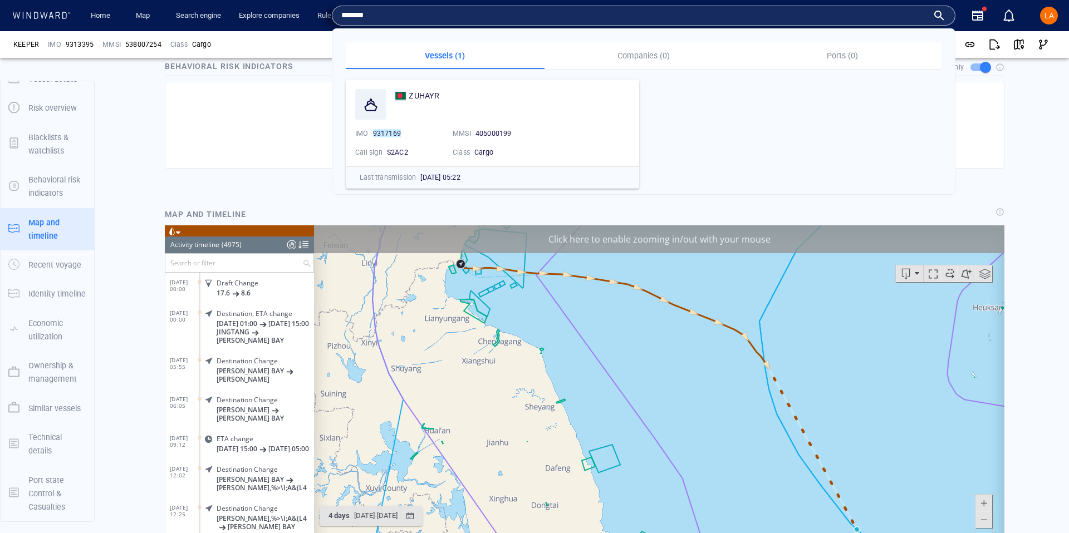
scroll to position [7437, 0]
click at [428, 99] on span "ZUHAYR" at bounding box center [424, 95] width 31 height 9
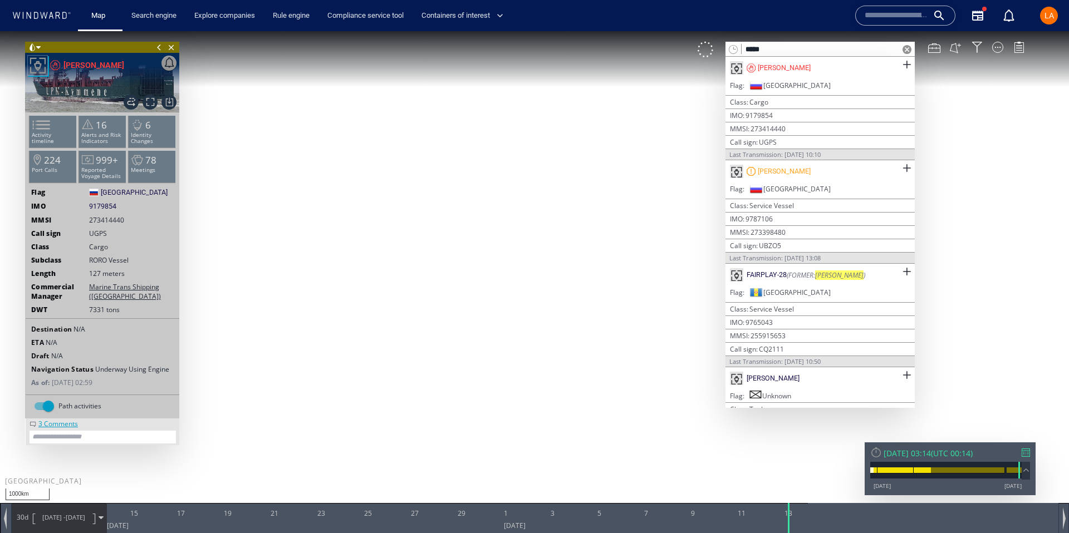
click at [910, 51] on span at bounding box center [906, 49] width 9 height 9
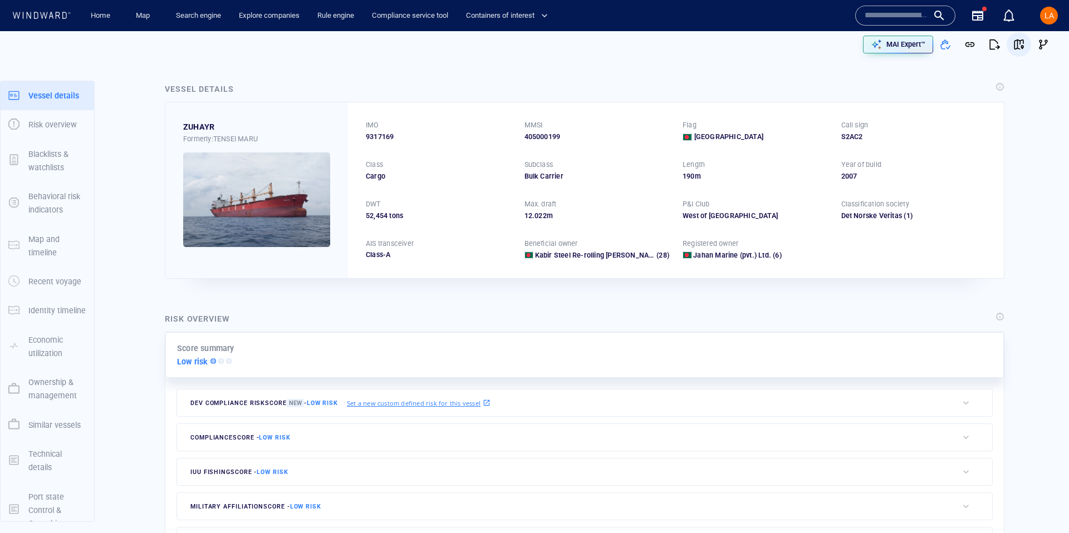
click at [1020, 43] on span "button" at bounding box center [1018, 44] width 11 height 11
